Goal: Transaction & Acquisition: Purchase product/service

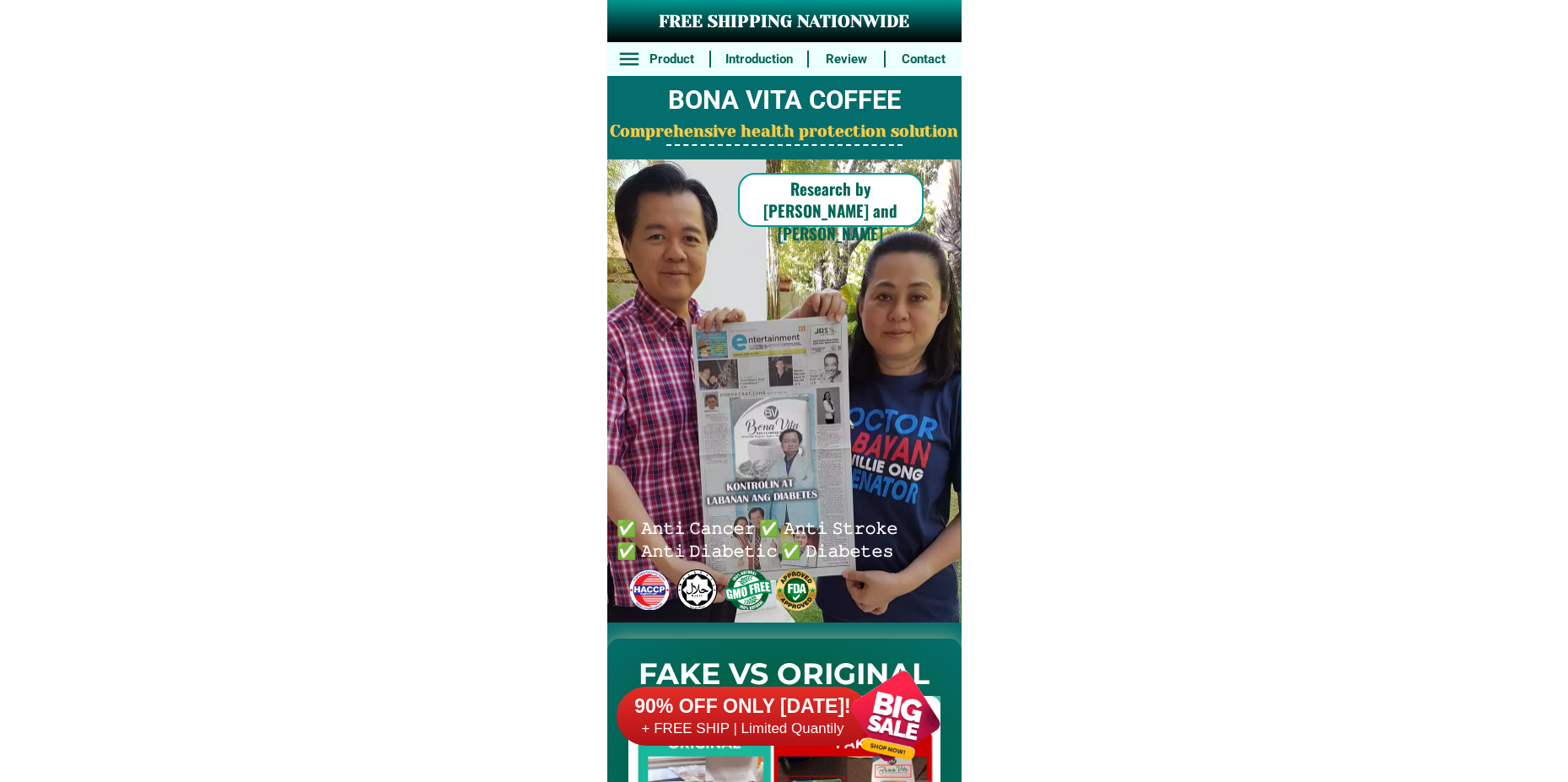
drag, startPoint x: 800, startPoint y: 733, endPoint x: 800, endPoint y: 708, distance: 25.0
click at [800, 732] on h6 "+ FREE SHIP | Limited Quantily" at bounding box center [743, 728] width 253 height 19
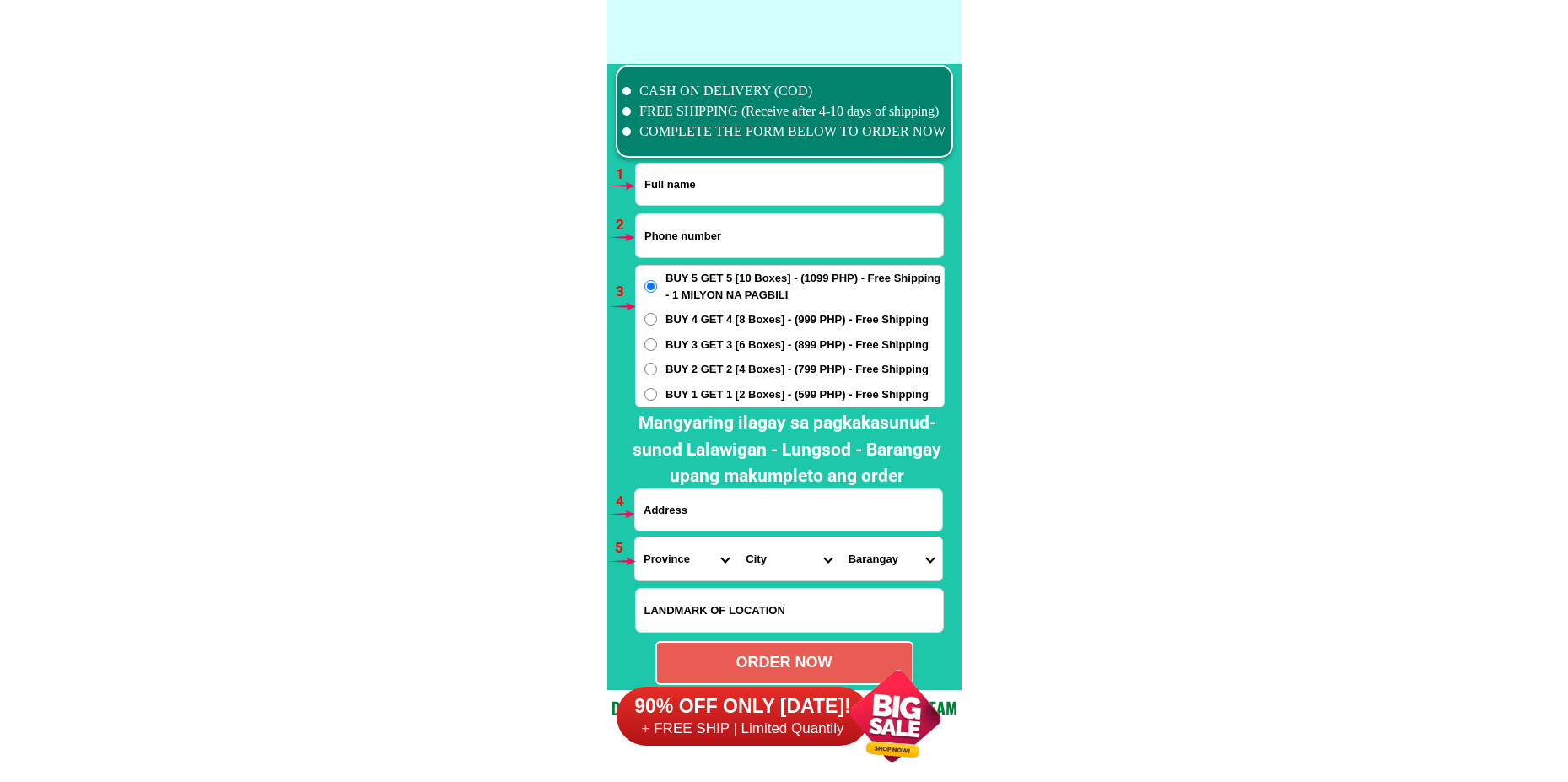
scroll to position [12404, 0]
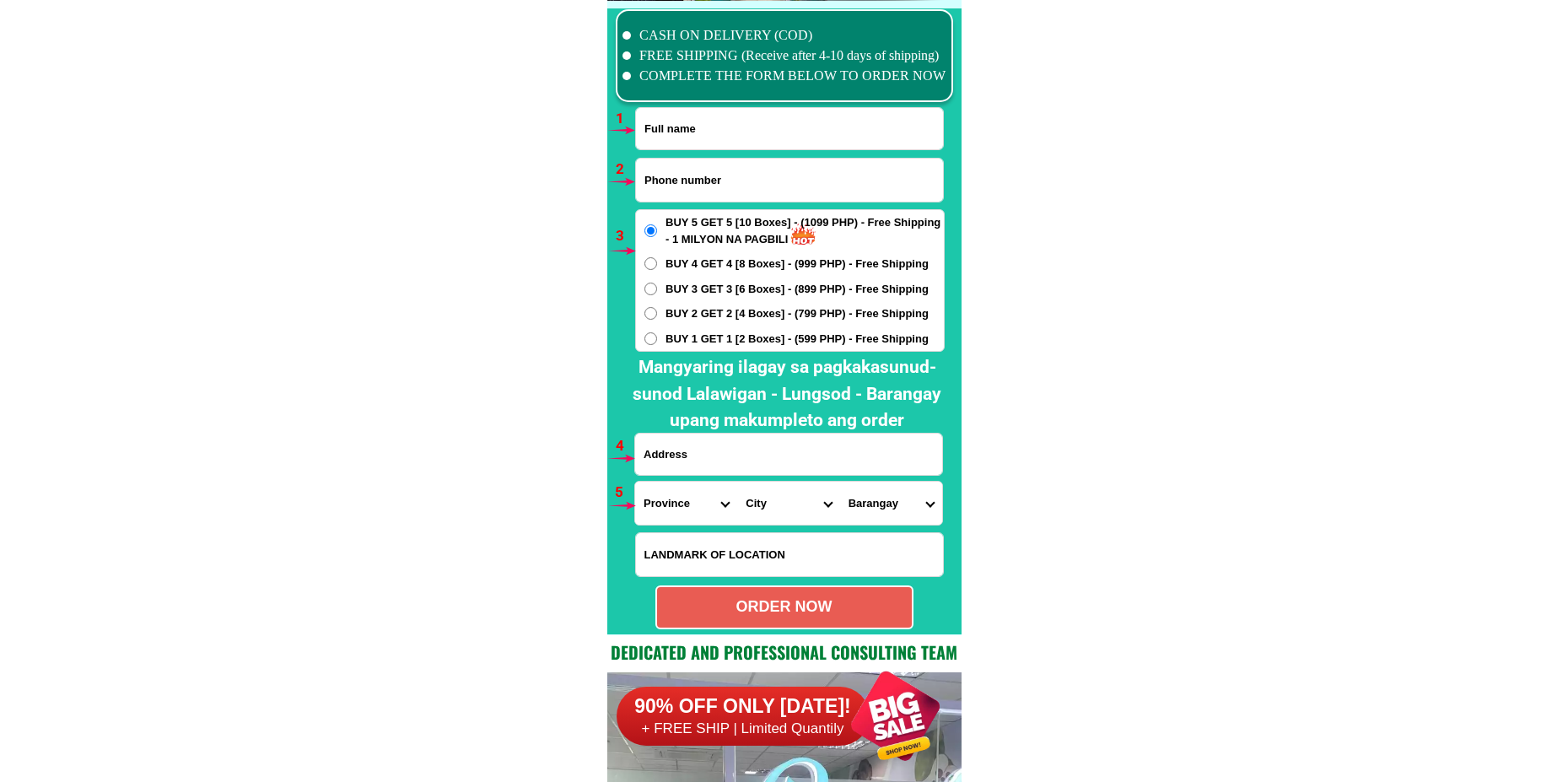
click at [686, 180] on input "Input phone_number" at bounding box center [790, 180] width 307 height 43
paste input "09505656981"
type input "09505656981"
click at [739, 124] on input "Input full_name" at bounding box center [790, 129] width 307 height 41
paste input "[PERSON_NAME]"
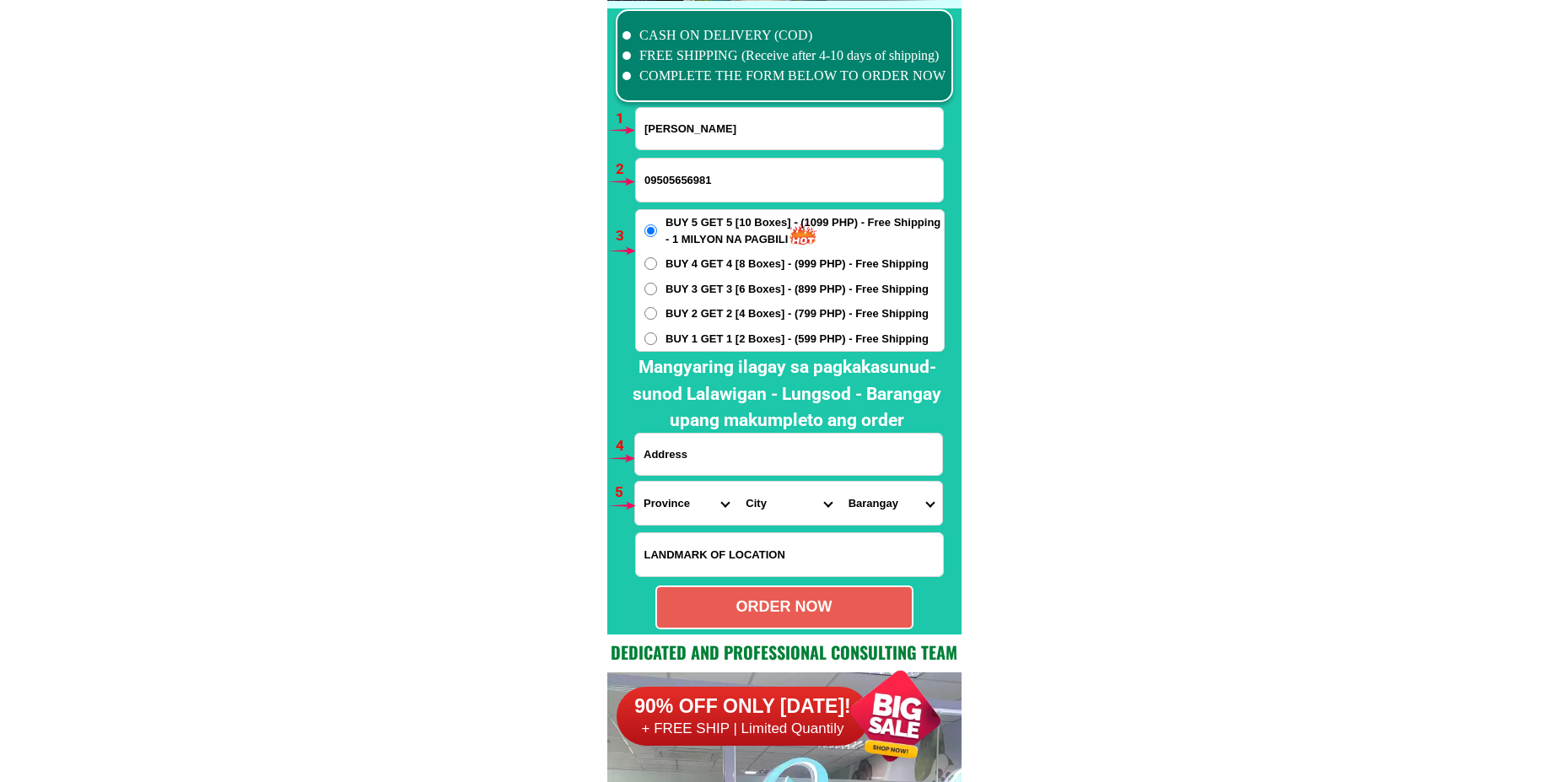
type input "[PERSON_NAME]"
click at [687, 428] on h2 "Mangyaring ilagay sa pagkakasunud-sunod Lalawigan - Lungsod - Barangay upang ma…" at bounding box center [787, 394] width 333 height 80
click at [696, 446] on input "Input address" at bounding box center [789, 454] width 307 height 41
paste input "P 1,Pob ,Prosperidad Agusan Del Aur"
type input "P 1,Pob ,Prosperidad Agusan Del Aur"
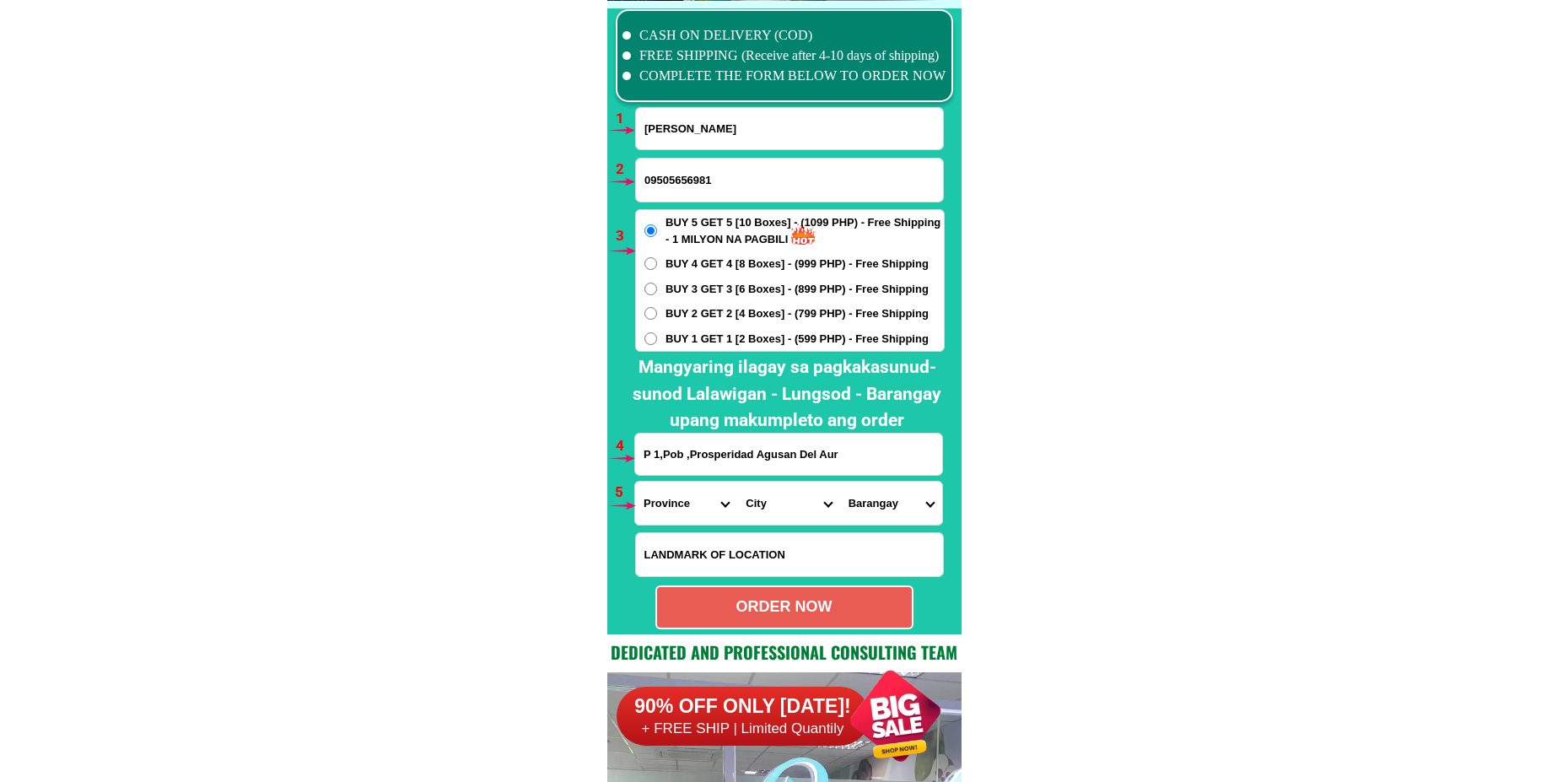
drag, startPoint x: 747, startPoint y: 143, endPoint x: 624, endPoint y: 136, distance: 123.2
paste input "R Cabusas"
type input "[PERSON_NAME]"
drag, startPoint x: 679, startPoint y: 497, endPoint x: 679, endPoint y: 482, distance: 15.0
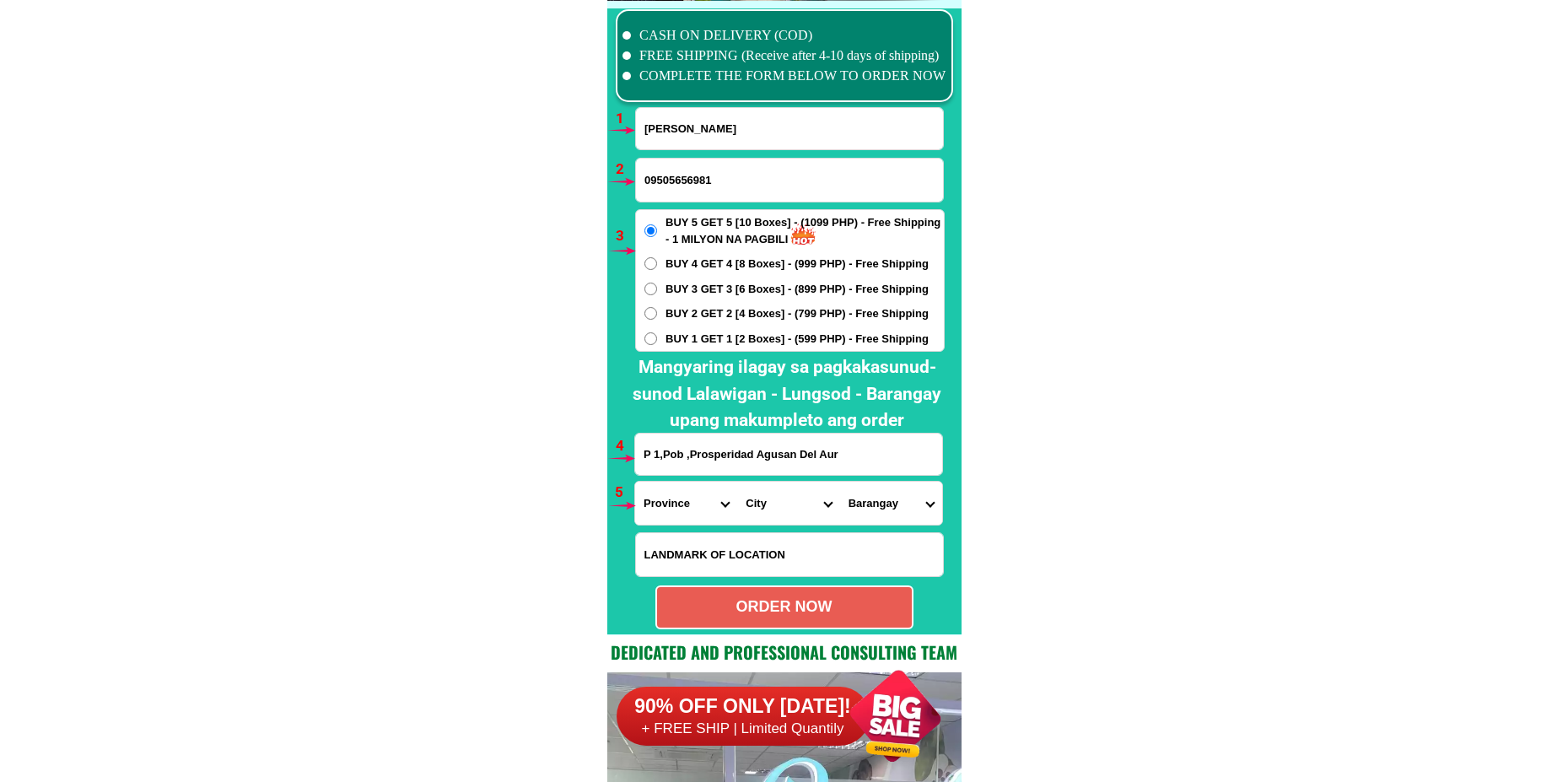
click at [679, 497] on select "Province [GEOGRAPHIC_DATA] [GEOGRAPHIC_DATA] [GEOGRAPHIC_DATA] [GEOGRAPHIC_DATA…" at bounding box center [686, 503] width 102 height 43
select select "63_701"
click at [635, 481] on select "Province [GEOGRAPHIC_DATA] [GEOGRAPHIC_DATA] [GEOGRAPHIC_DATA] [GEOGRAPHIC_DATA…" at bounding box center [686, 503] width 102 height 43
click at [745, 556] on input "Input LANDMARKOFLOCATION" at bounding box center [790, 555] width 307 height 43
paste input "Near of 7/11 Properedad Agusan Del Su"
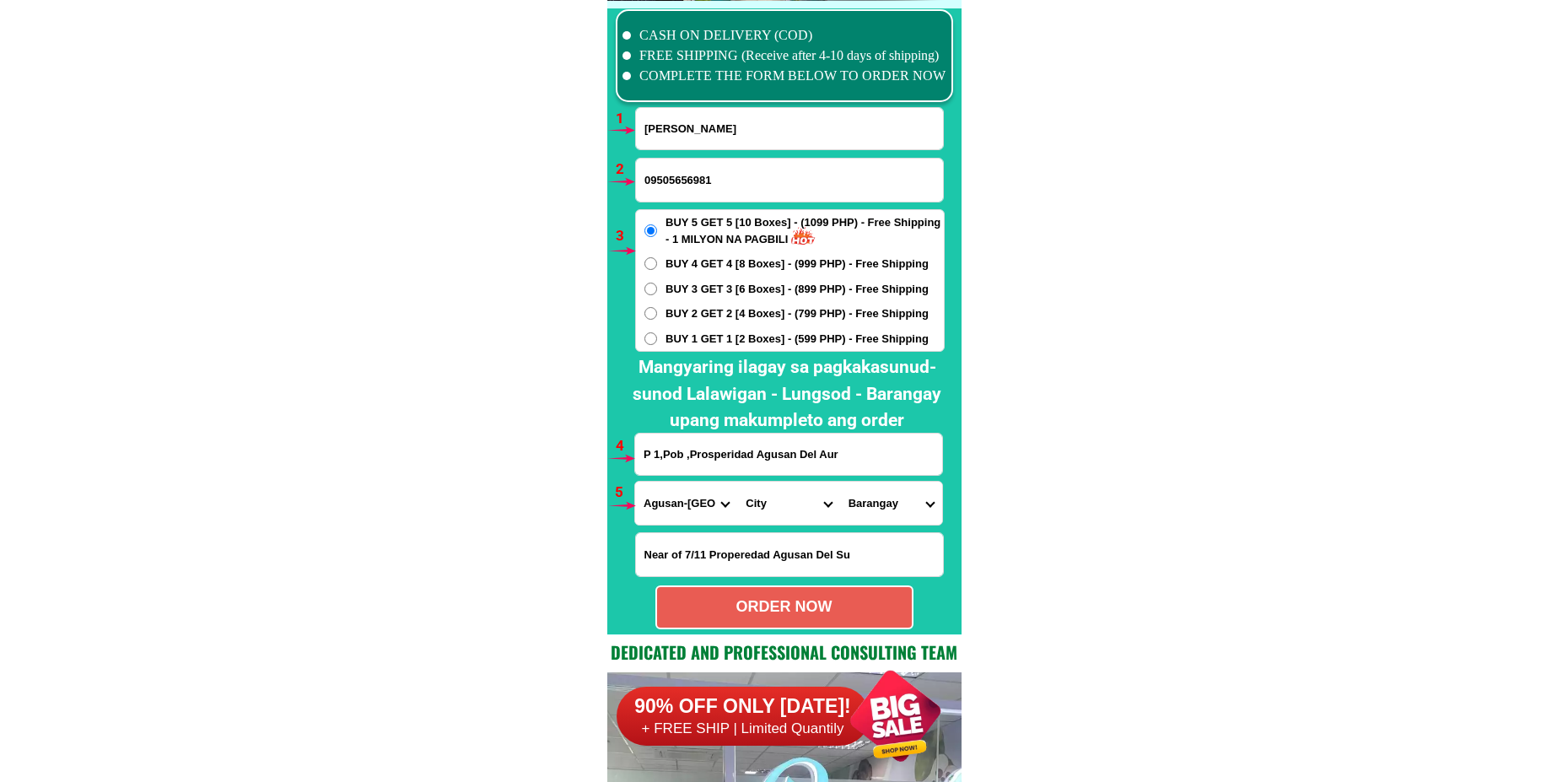
drag, startPoint x: 886, startPoint y: 556, endPoint x: 611, endPoint y: 552, distance: 275.0
paste input "r"
type input "Near of 7/11 Properedad Agusan Del Sur"
drag, startPoint x: 869, startPoint y: 453, endPoint x: 757, endPoint y: 455, distance: 112.0
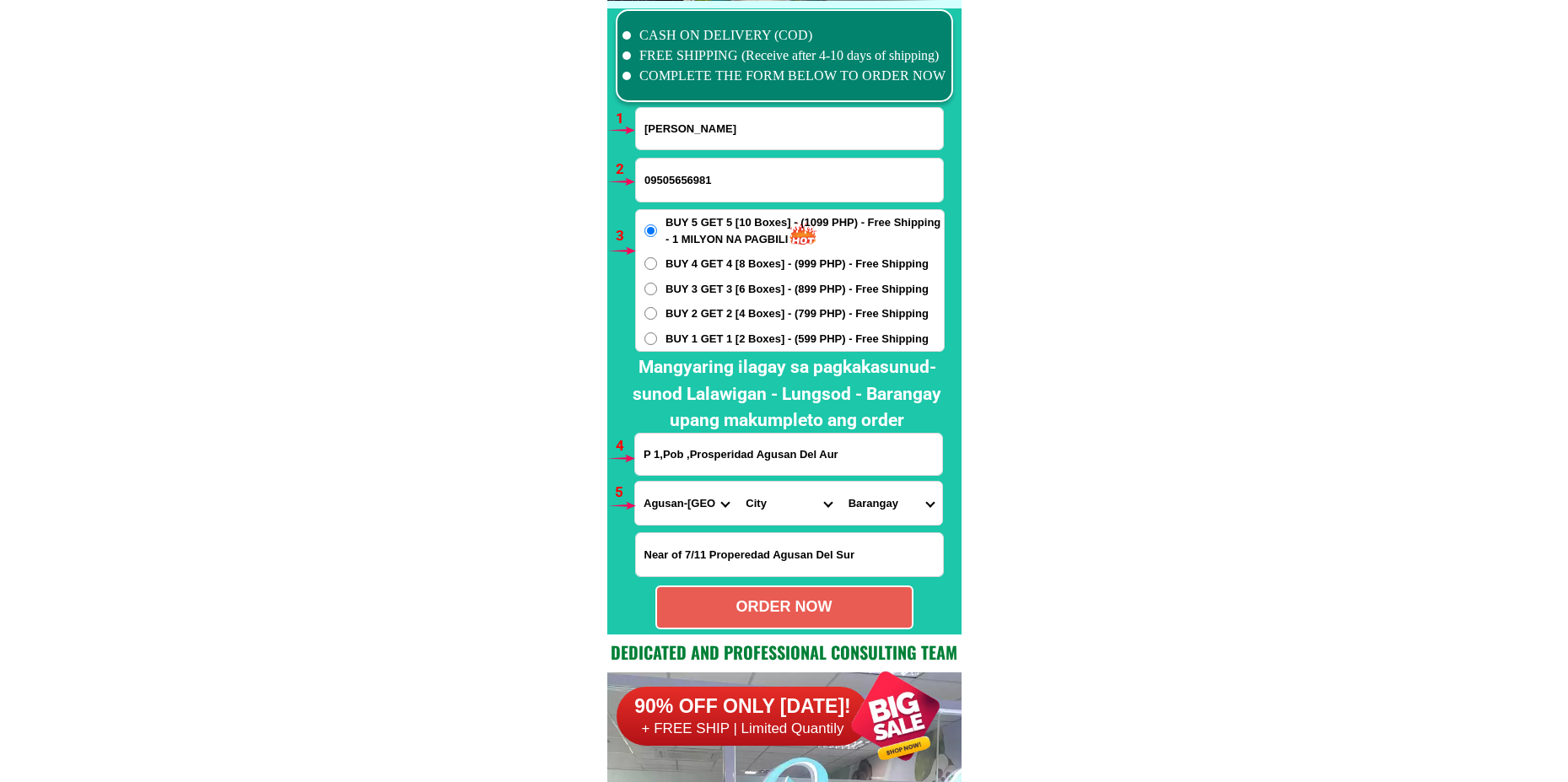
click at [757, 455] on input "P 1,Pob ,Prosperidad Agusan Del Aur" at bounding box center [789, 454] width 307 height 41
paste input "Near of 7/11 Properedad Agusan Del S"
type input "P 1,Pob ,Prosperidad Near of 7/11 Properedad Agusan Del Sur"
paste input "P 1,Pob ,Prosperidad Near of 7/11 Properedad Agusan Del Sur"
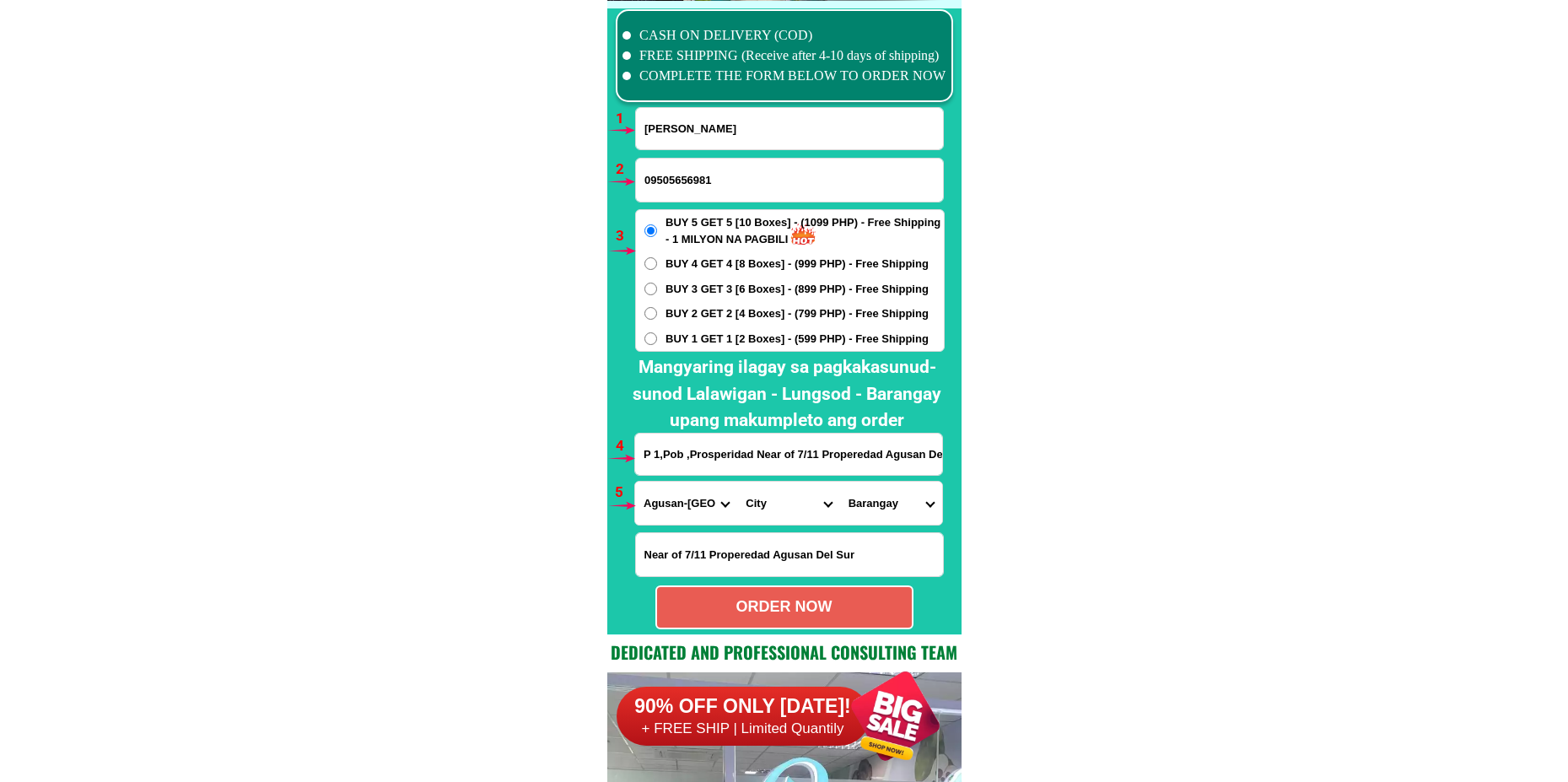
scroll to position [0, 24]
type input "P 1,Pob ,Prosperidad Near of 7/11 Properedad Agusan Del Sur"
click at [759, 506] on select "City [GEOGRAPHIC_DATA][PERSON_NAME] [GEOGRAPHIC_DATA][PERSON_NAME] [GEOGRAPHIC_…" at bounding box center [788, 503] width 102 height 43
select select "63_7016645"
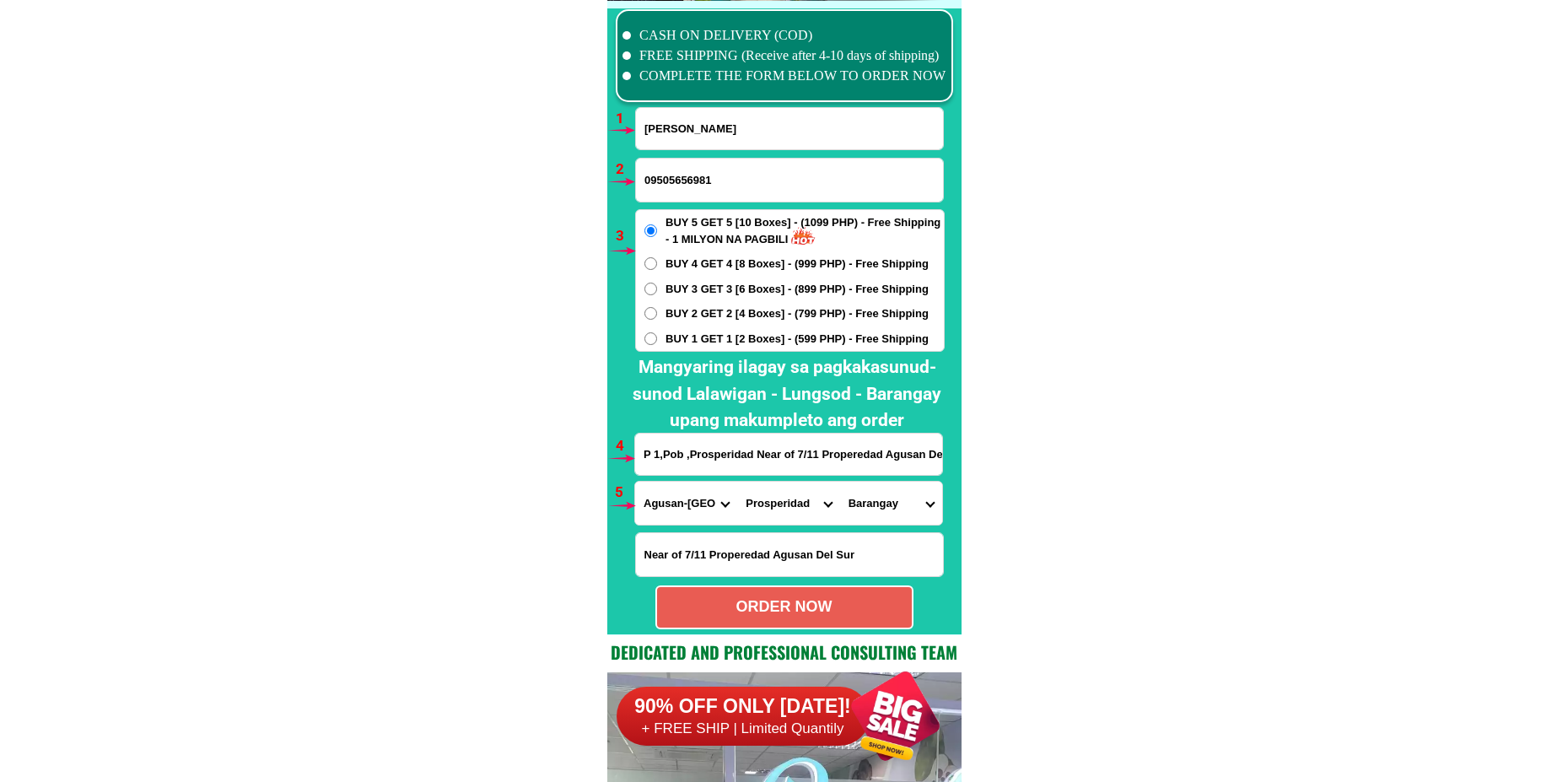
click at [737, 481] on select "City [GEOGRAPHIC_DATA][PERSON_NAME] [GEOGRAPHIC_DATA][PERSON_NAME] [GEOGRAPHIC_…" at bounding box center [788, 503] width 102 height 43
click at [862, 505] on select "Barangay Aurora Awa Azpetia La [PERSON_NAME] La purisima La suerte La union Las…" at bounding box center [891, 503] width 102 height 43
select select "63_7016645577"
click at [840, 481] on select "Barangay Aurora Awa Azpetia La [PERSON_NAME] La purisima La suerte La union Las…" at bounding box center [891, 503] width 102 height 43
click at [701, 336] on span "BUY 1 GET 1 [2 Boxes] - (599 PHP) - Free Shipping" at bounding box center [797, 339] width 263 height 17
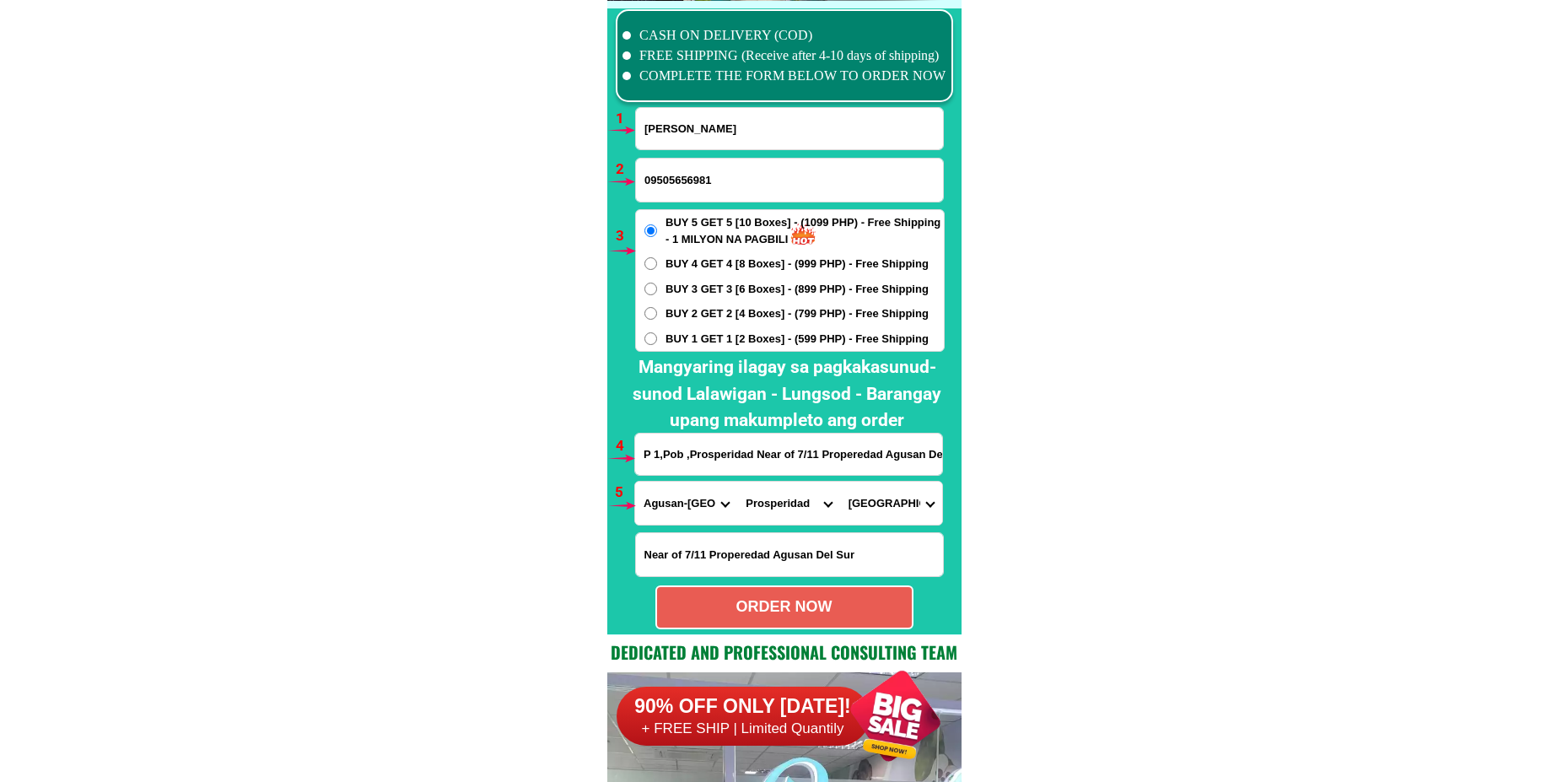
click at [657, 336] on input "BUY 1 GET 1 [2 Boxes] - (599 PHP) - Free Shipping" at bounding box center [651, 338] width 12 height 12
click at [760, 615] on div "ORDER NOW" at bounding box center [784, 607] width 255 height 23
radio input "true"
